Goal: Task Accomplishment & Management: Use online tool/utility

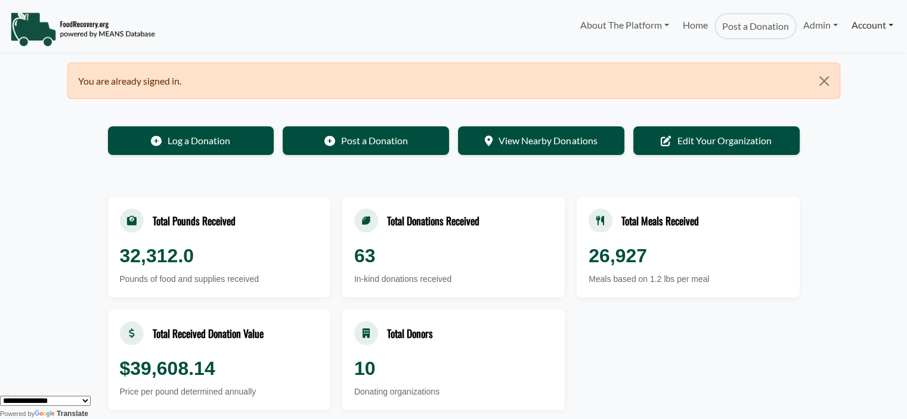
click at [861, 30] on link "Account" at bounding box center [872, 25] width 55 height 24
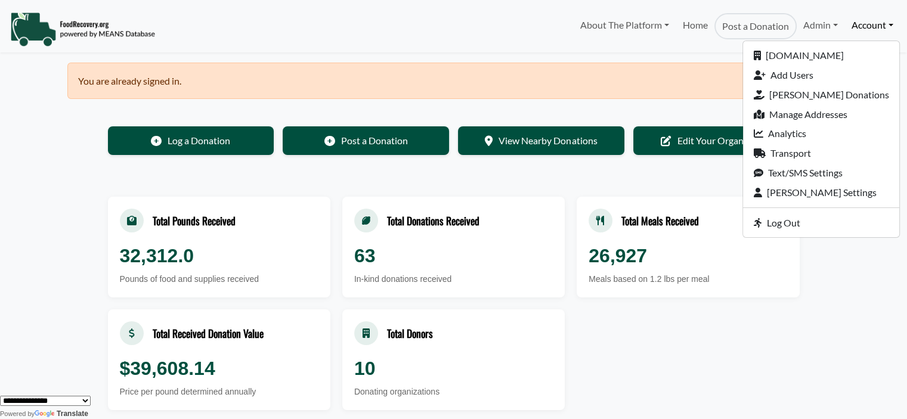
click at [723, 49] on nav "About The Platform How It Works FAQs Documentation Home Post a Donation Admin O…" at bounding box center [453, 26] width 907 height 52
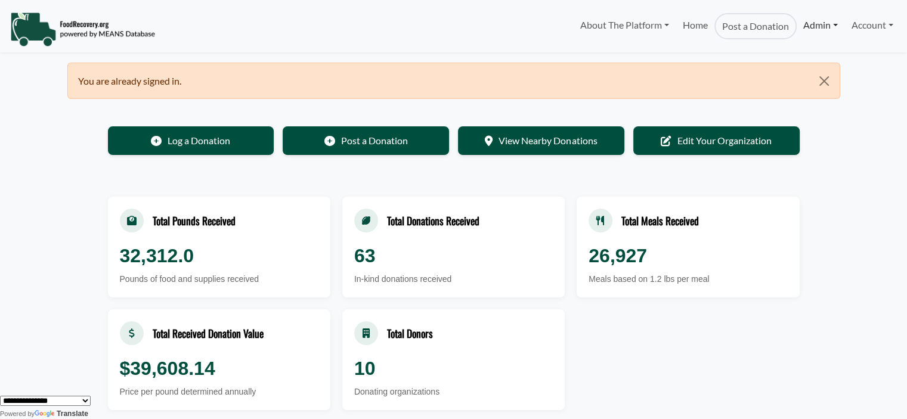
click at [823, 30] on link "Admin" at bounding box center [821, 25] width 48 height 24
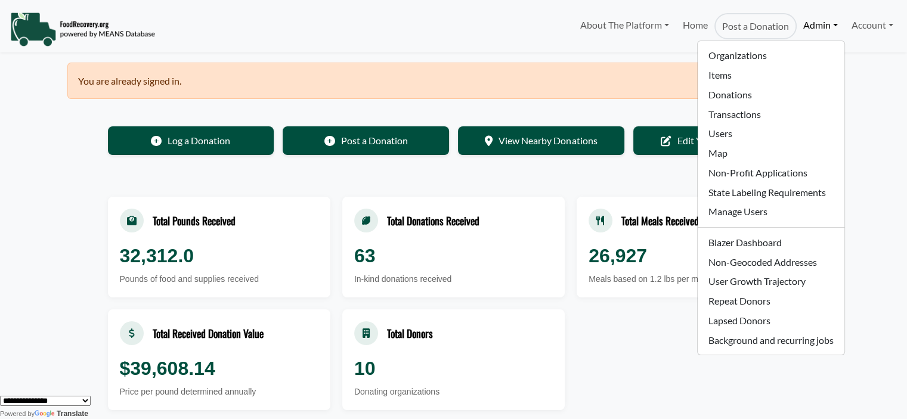
click at [875, 108] on body "About The Platform How It Works FAQs Documentation Home Post a Donation Admin O…" at bounding box center [453, 209] width 907 height 419
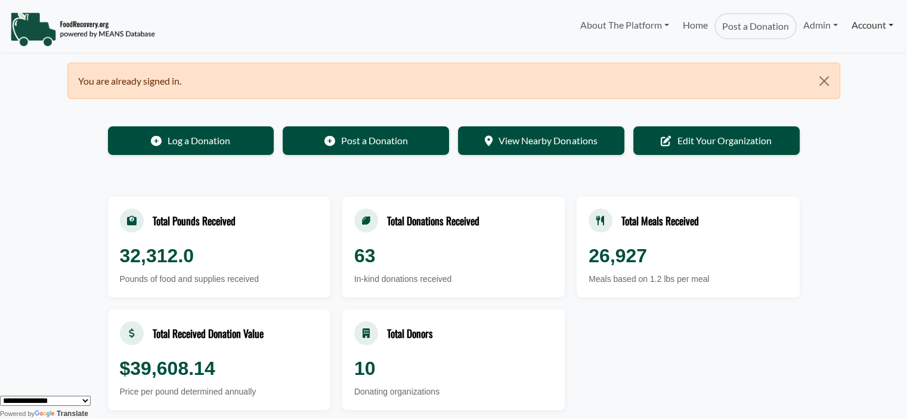
click at [878, 22] on link "Account" at bounding box center [872, 25] width 55 height 24
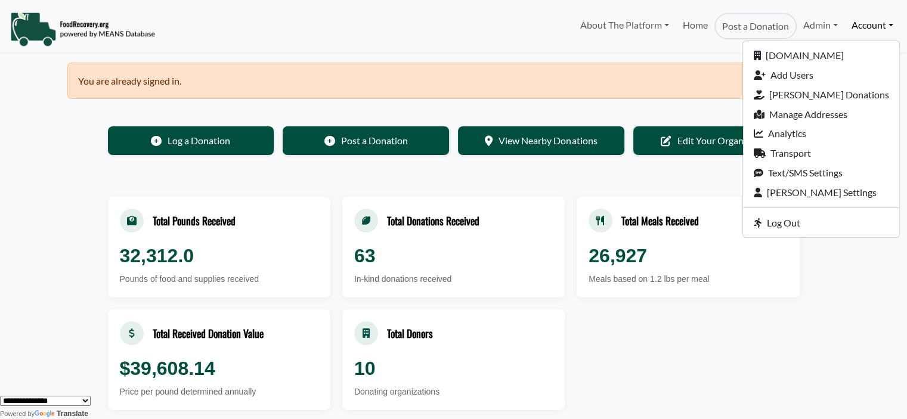
click at [849, 268] on body "About The Platform How It Works FAQs Documentation Home Post a Donation Admin O…" at bounding box center [453, 209] width 907 height 419
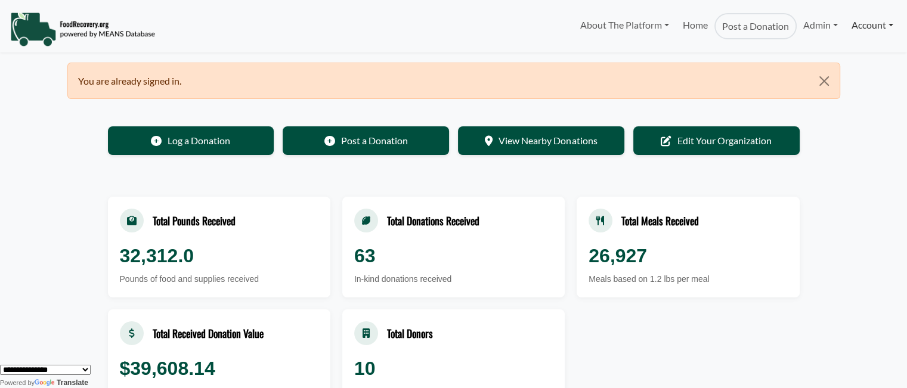
click at [868, 29] on link "Account" at bounding box center [872, 25] width 55 height 24
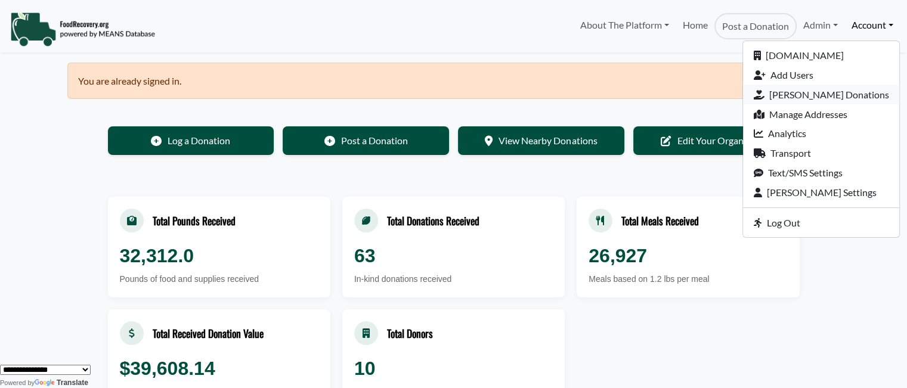
click at [826, 92] on link "[PERSON_NAME] Donations" at bounding box center [821, 95] width 156 height 20
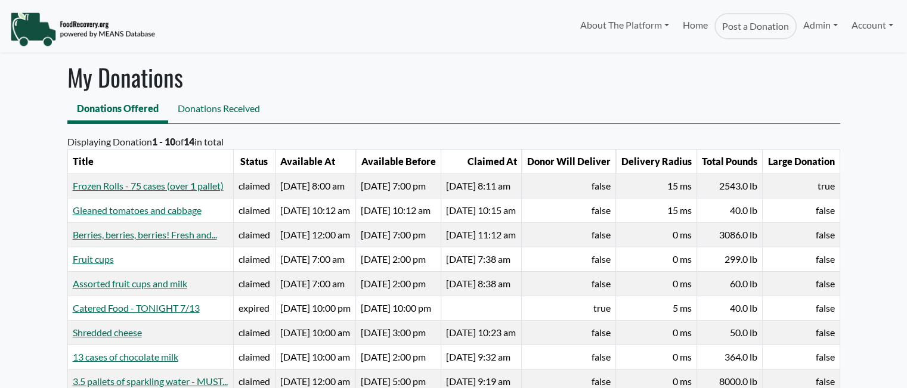
select select "Language Translate Widget"
drag, startPoint x: 166, startPoint y: 184, endPoint x: 198, endPoint y: 188, distance: 31.9
click at [233, 188] on td "claimed" at bounding box center [254, 186] width 42 height 24
click at [867, 28] on link "Account" at bounding box center [872, 25] width 55 height 24
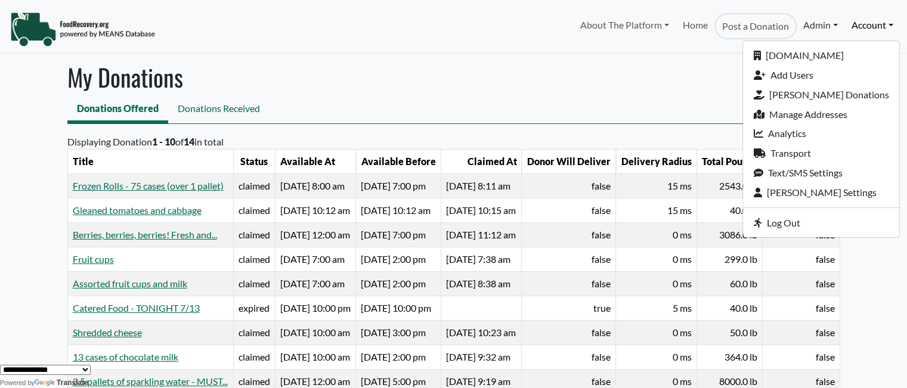
click at [813, 30] on link "Admin" at bounding box center [821, 25] width 48 height 24
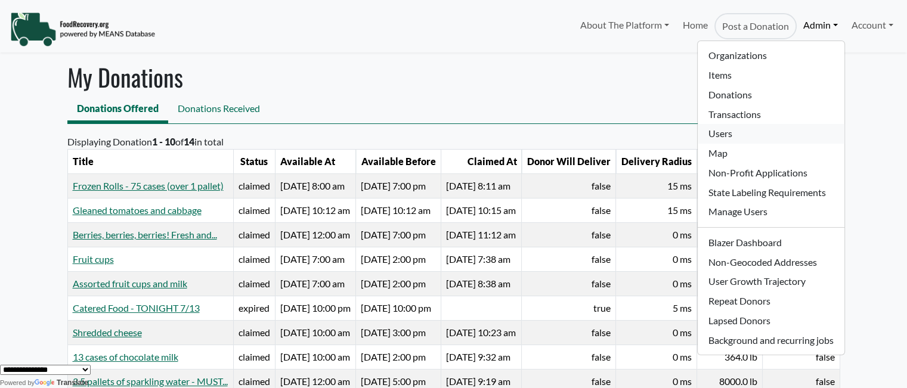
click at [730, 135] on link "Users" at bounding box center [771, 134] width 146 height 20
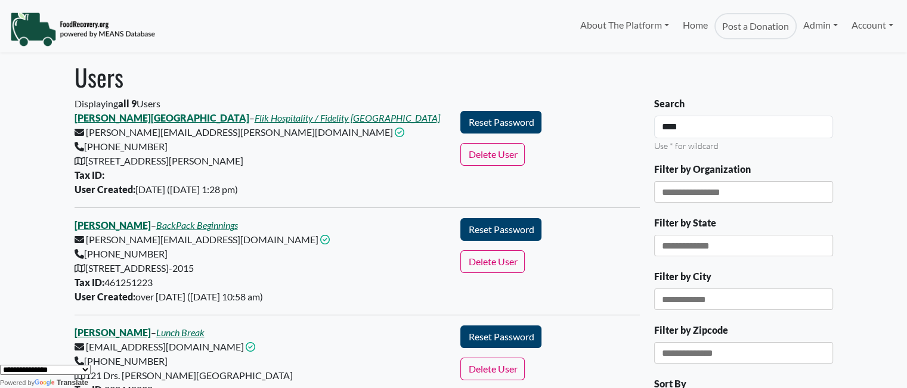
type input "****"
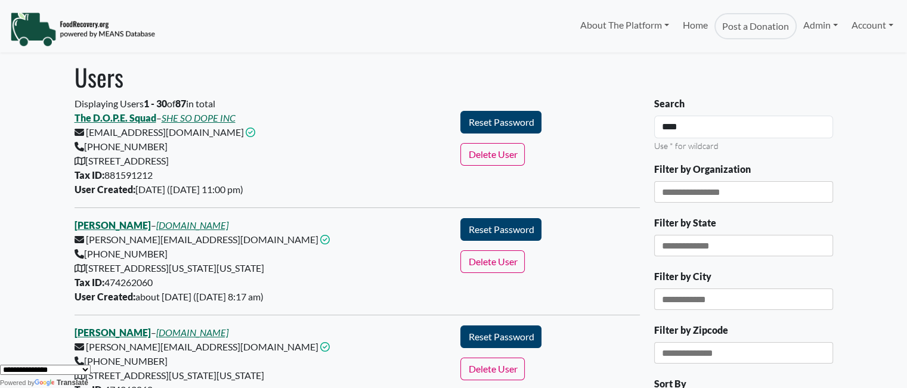
drag, startPoint x: 504, startPoint y: 138, endPoint x: 311, endPoint y: 123, distance: 193.8
type input "**********"
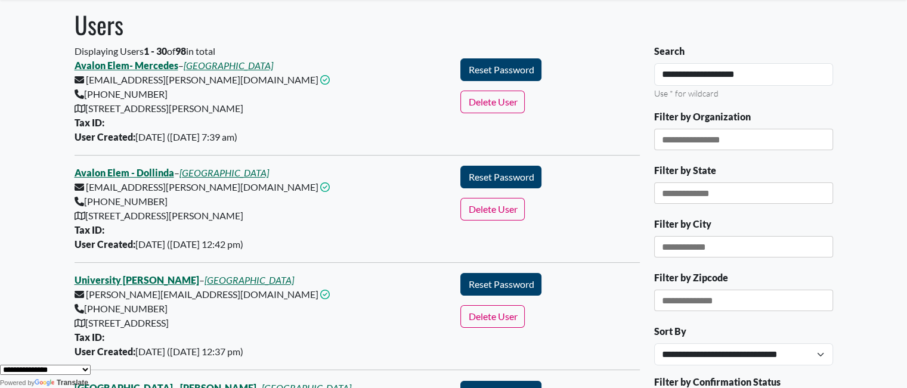
click at [265, 120] on div "Avalon Elem- Mercedes – Orange County Public Schools mercedes.correa@ocps.net T…" at bounding box center [260, 101] width 386 height 86
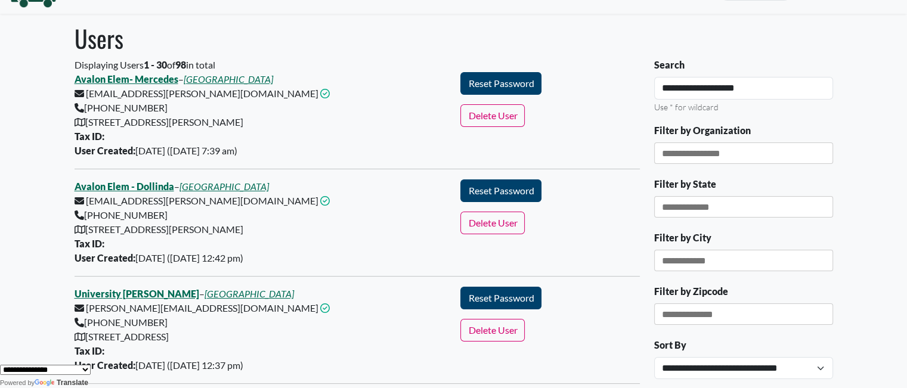
scroll to position [60, 0]
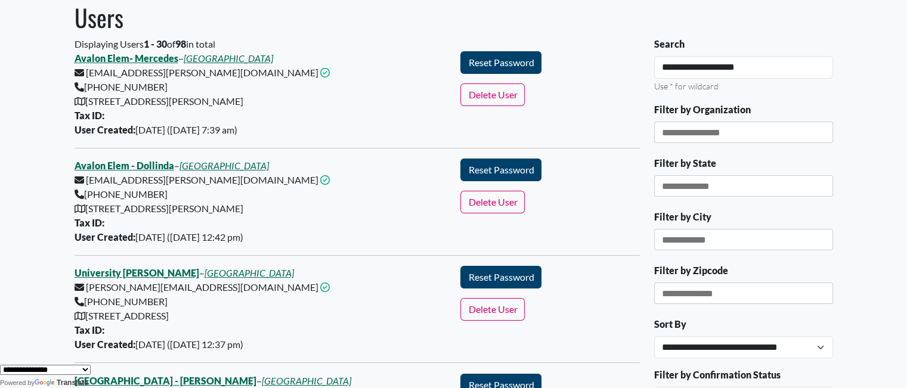
click at [144, 64] on div "Avalon Elem- Mercedes – Orange County Public Schools mercedes.correa@ocps.net T…" at bounding box center [260, 94] width 386 height 86
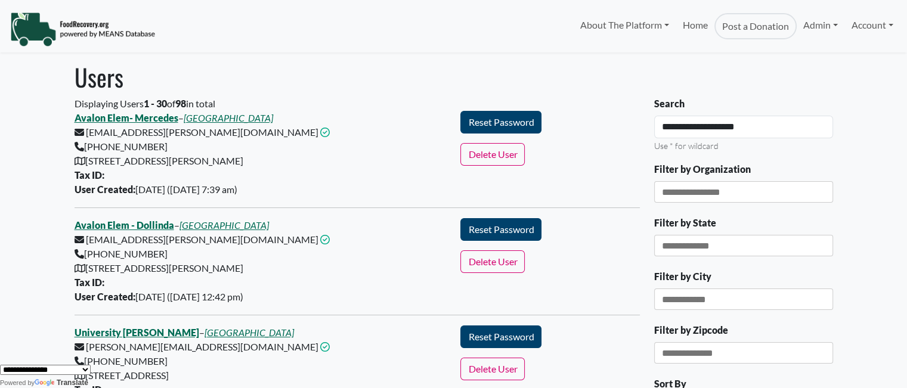
scroll to position [0, 0]
click at [140, 119] on link "Avalon Elem- Mercedes" at bounding box center [127, 117] width 104 height 11
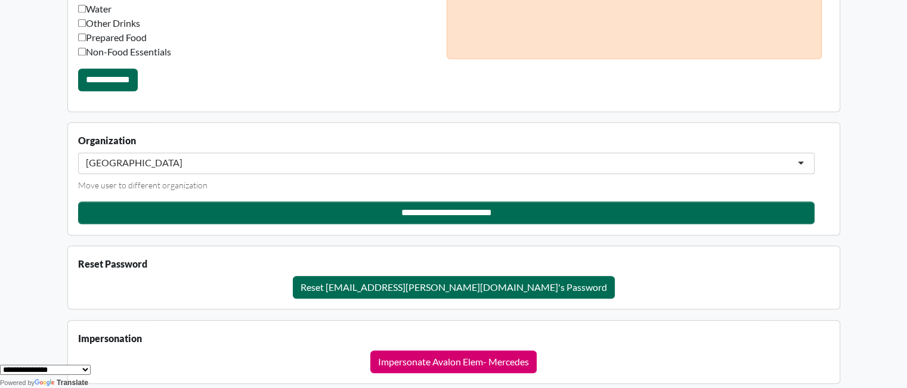
scroll to position [1275, 0]
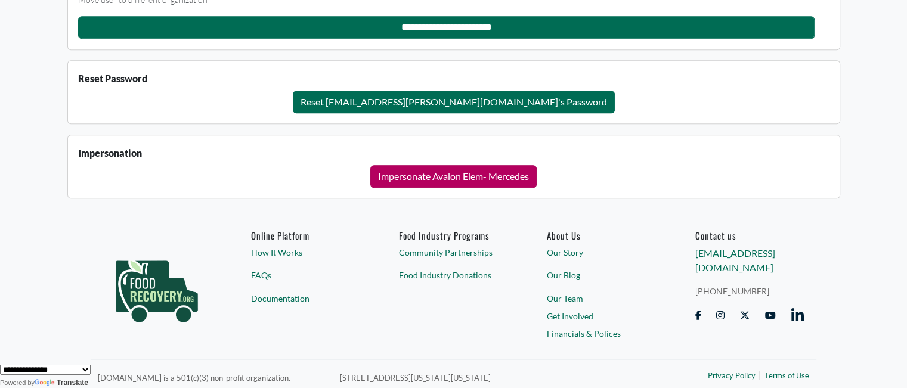
click at [472, 178] on button "Impersonate Avalon Elem- Mercedes" at bounding box center [453, 176] width 166 height 23
